Goal: Task Accomplishment & Management: Manage account settings

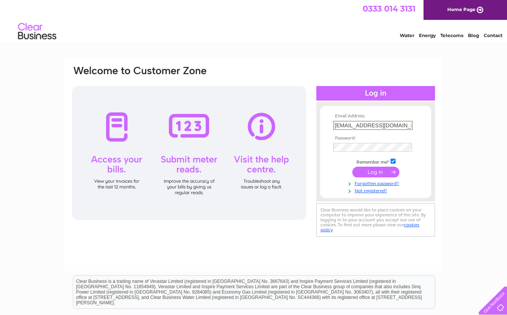
type input "info@alveenacasa.com"
click at [369, 173] on input "submit" at bounding box center [375, 171] width 47 height 11
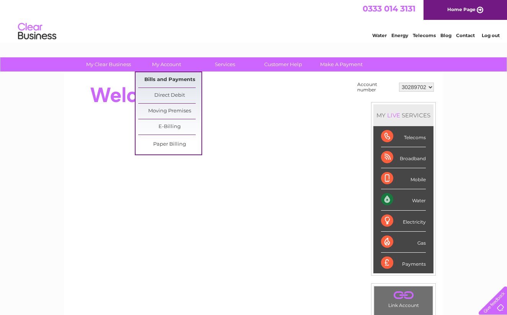
click at [171, 79] on link "Bills and Payments" at bounding box center [169, 79] width 63 height 15
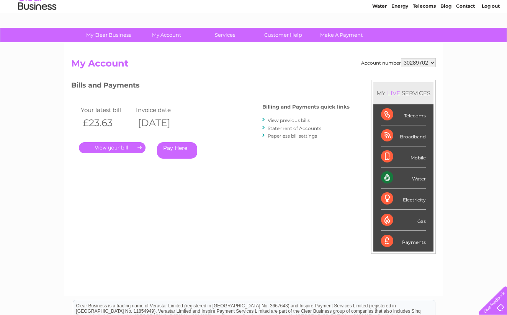
scroll to position [39, 0]
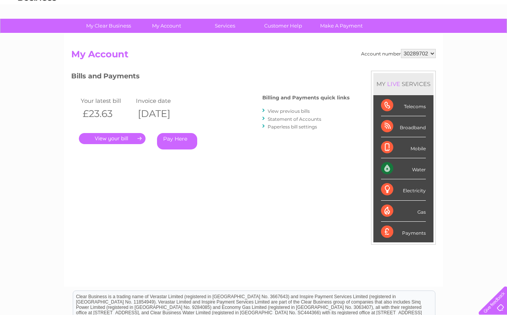
click at [105, 141] on link "." at bounding box center [112, 138] width 67 height 11
click at [280, 111] on link "View previous bills" at bounding box center [288, 111] width 42 height 6
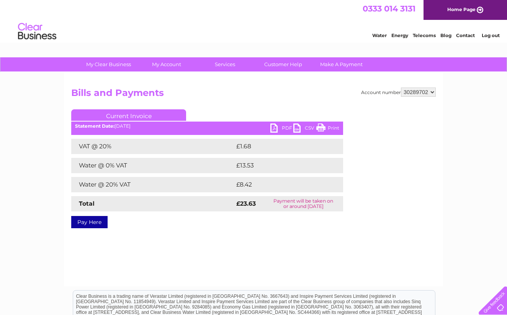
click at [284, 128] on link "PDF" at bounding box center [281, 129] width 23 height 11
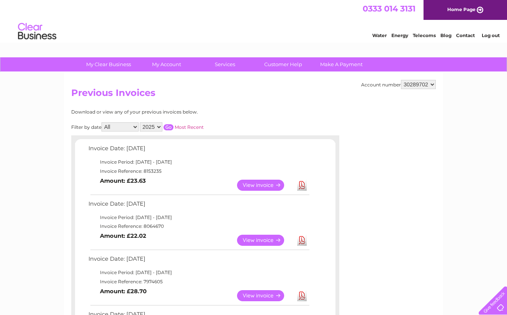
click at [263, 236] on link "View" at bounding box center [265, 240] width 56 height 11
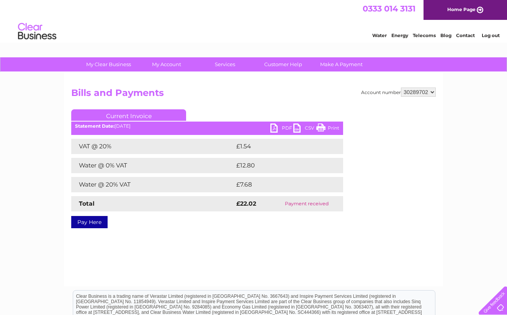
click at [282, 127] on link "PDF" at bounding box center [281, 129] width 23 height 11
click at [490, 34] on link "Log out" at bounding box center [490, 36] width 18 height 6
